Goal: Task Accomplishment & Management: Use online tool/utility

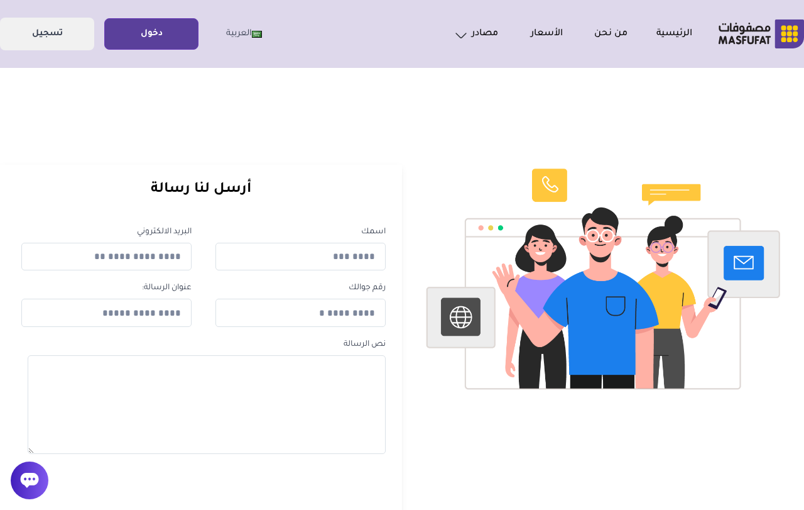
scroll to position [4, 0]
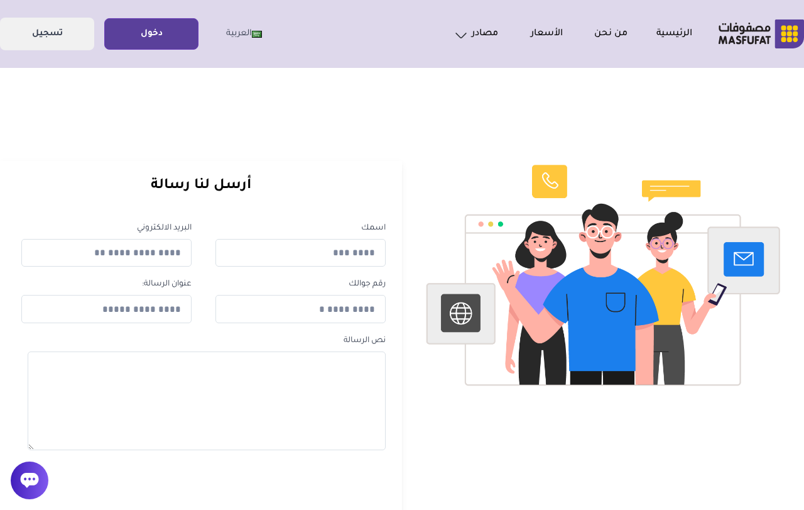
click at [191, 11] on div "الرئيسية من نحن الأسعار مصادر الاسئلة الشائعة english" at bounding box center [402, 34] width 804 height 68
click at [156, 40] on link "دخول" at bounding box center [151, 34] width 93 height 28
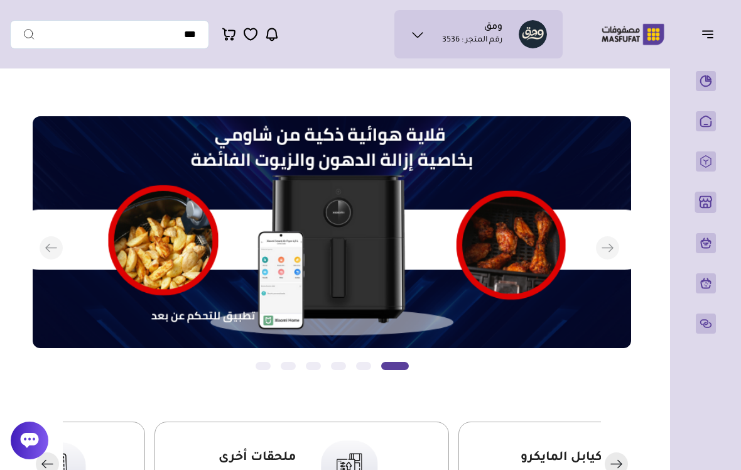
click at [709, 38] on icon "button" at bounding box center [710, 38] width 5 height 0
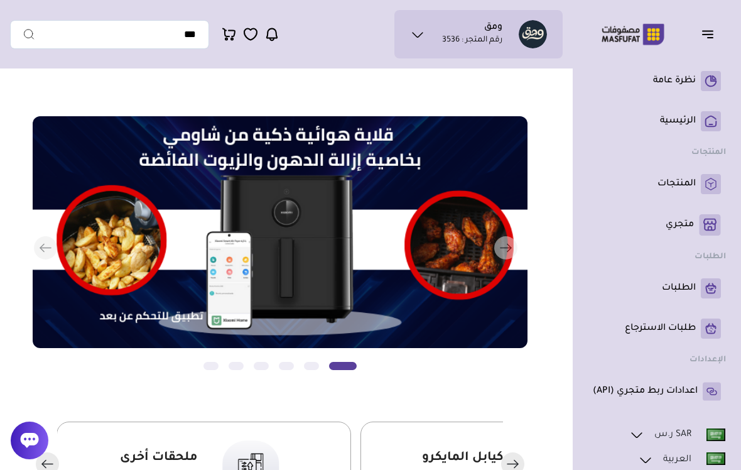
click at [701, 189] on link "المنتجات" at bounding box center [657, 184] width 128 height 20
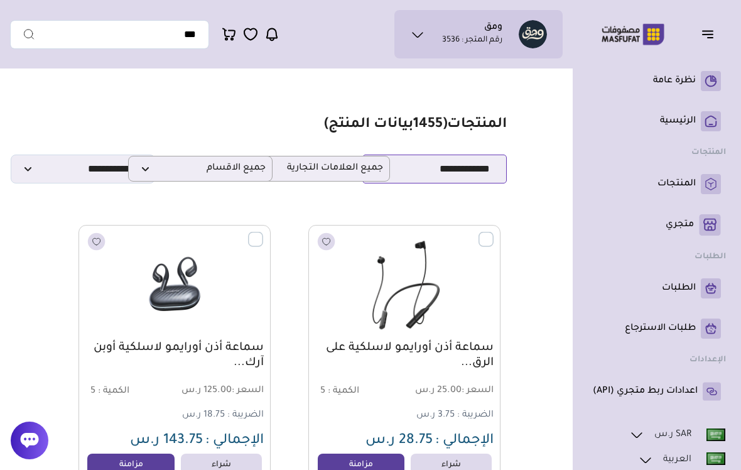
click at [474, 168] on select "**********" at bounding box center [435, 169] width 145 height 29
select select "*"
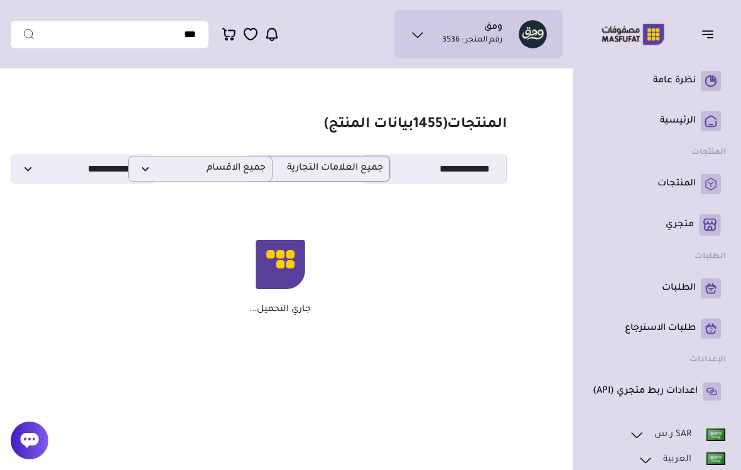
click at [357, 166] on span "جميع العلامات التجارية" at bounding box center [318, 169] width 131 height 12
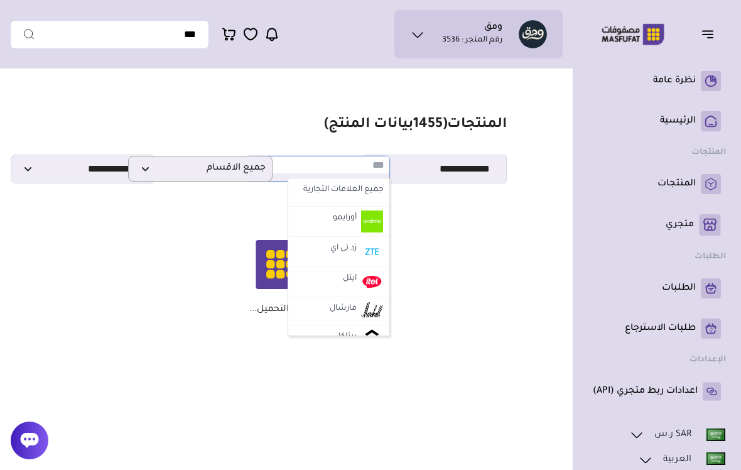
click at [238, 221] on section "مزامنة ( 0 ) تحديد الكل إلغاء التحديد المنتجات (" at bounding box center [280, 223] width 540 height 297
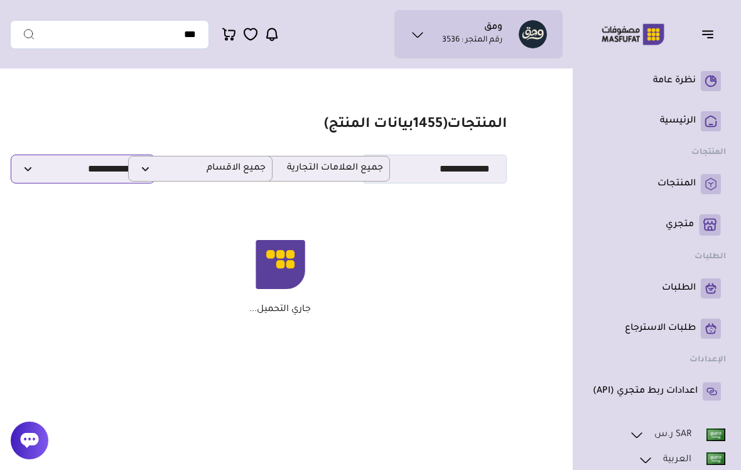
click at [81, 173] on select "**********" at bounding box center [83, 169] width 145 height 29
click at [111, 168] on select "**********" at bounding box center [83, 169] width 145 height 29
select select
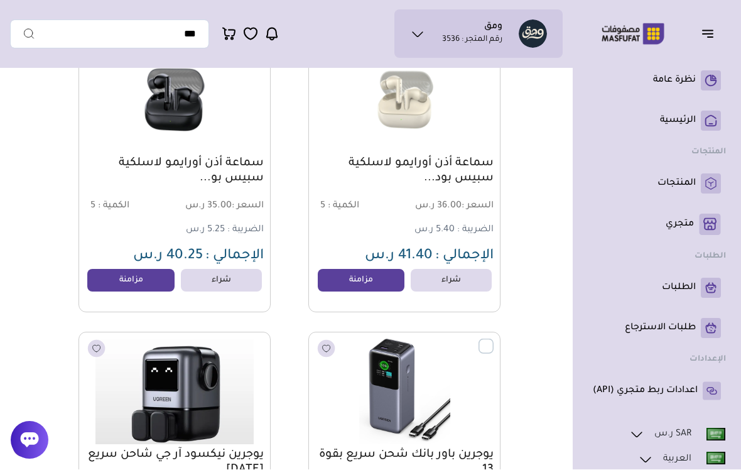
scroll to position [2518, 0]
click at [374, 285] on link "مزامنة" at bounding box center [361, 280] width 87 height 23
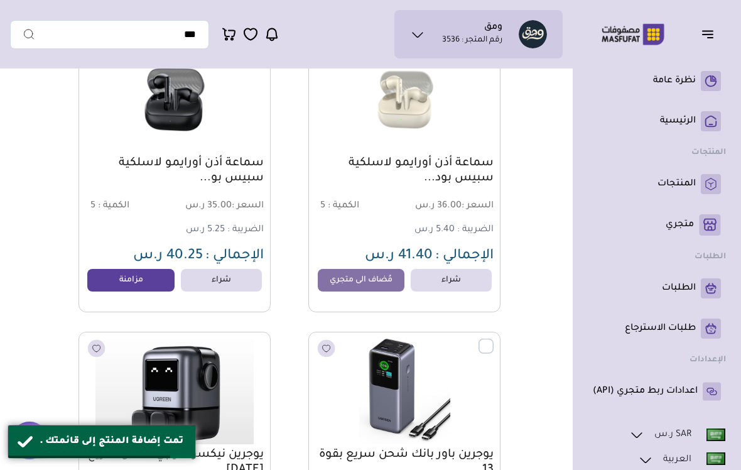
click at [649, 271] on ul "نظرة عامة ( 0 )" at bounding box center [657, 236] width 138 height 341
click at [682, 222] on p "متجري ( 0 )" at bounding box center [680, 225] width 28 height 13
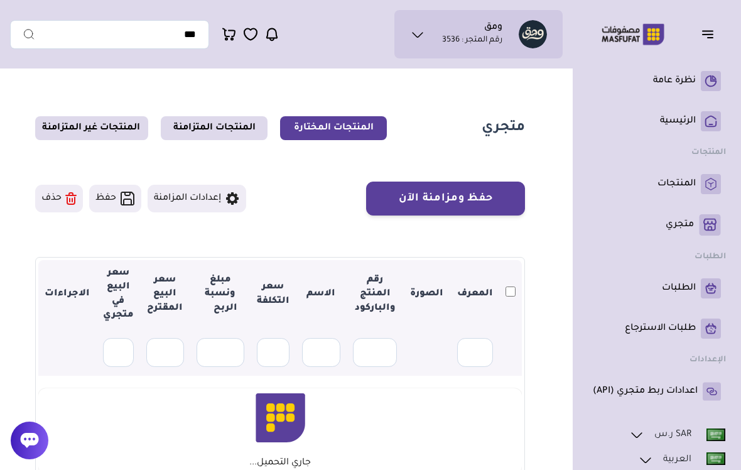
click at [17, 453] on div at bounding box center [30, 441] width 38 height 38
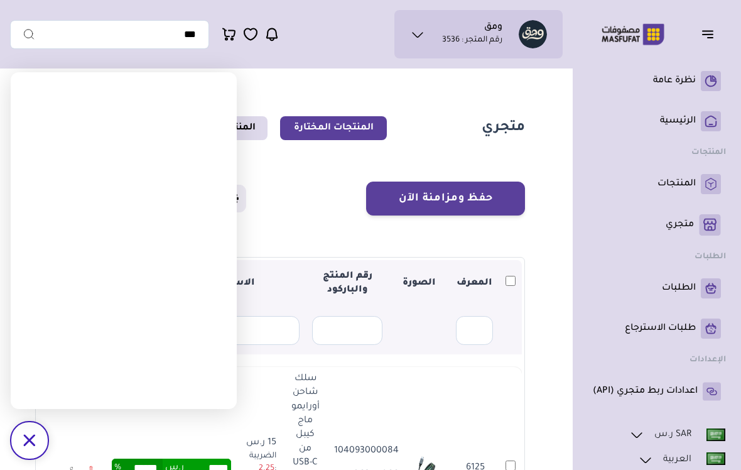
click at [537, 145] on section "متجري المنتجات المختارة المنتجات المتزامنة المنتجات غير المتزامنة حفظ ومزامنة ا…" at bounding box center [280, 405] width 540 height 661
click at [27, 440] on icon "/svg>" at bounding box center [29, 440] width 12 height 12
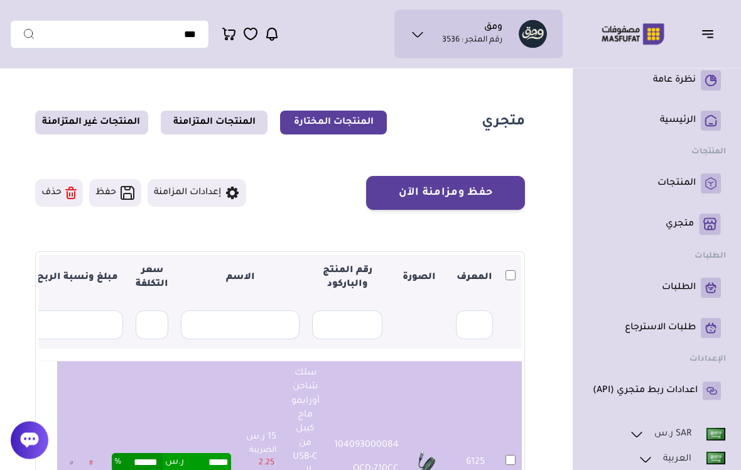
click at [515, 202] on button "حفظ ومزامنة الآن" at bounding box center [445, 194] width 159 height 34
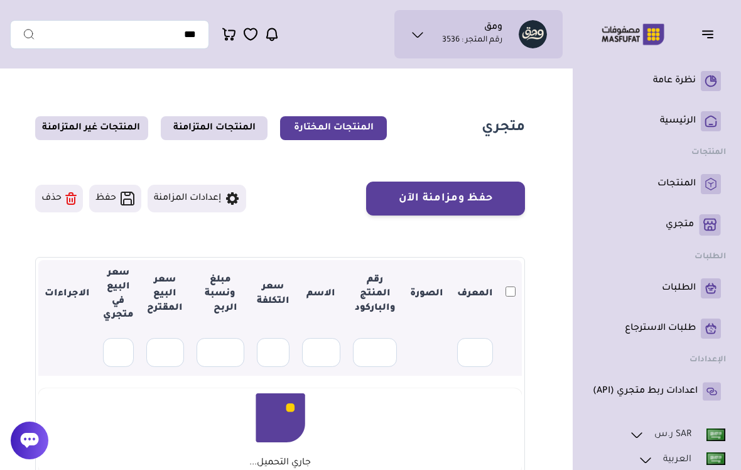
scroll to position [6, 0]
